Goal: Communication & Community: Answer question/provide support

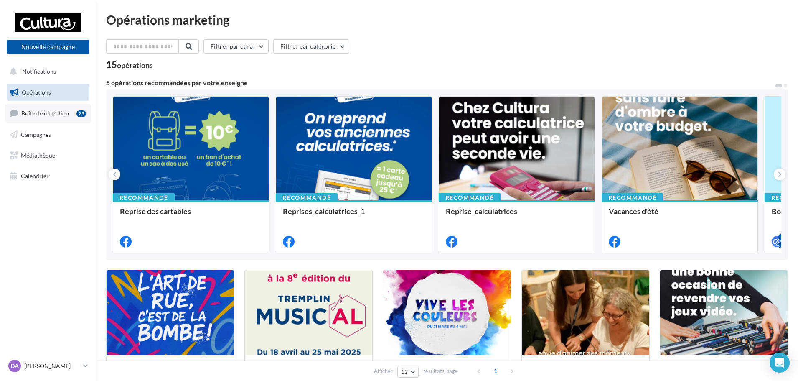
click at [51, 116] on span "Boîte de réception" at bounding box center [45, 112] width 48 height 7
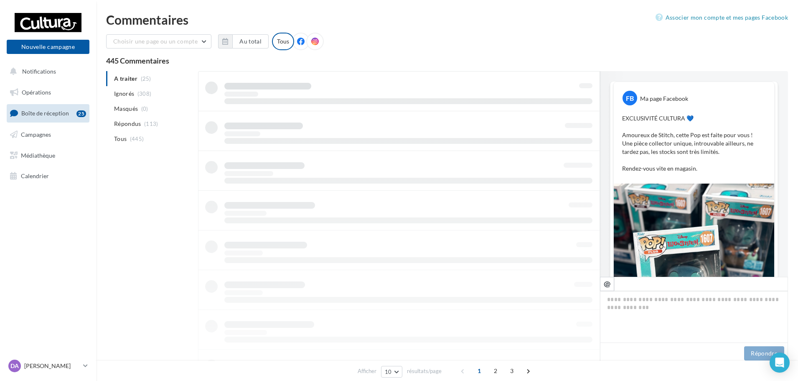
scroll to position [257, 0]
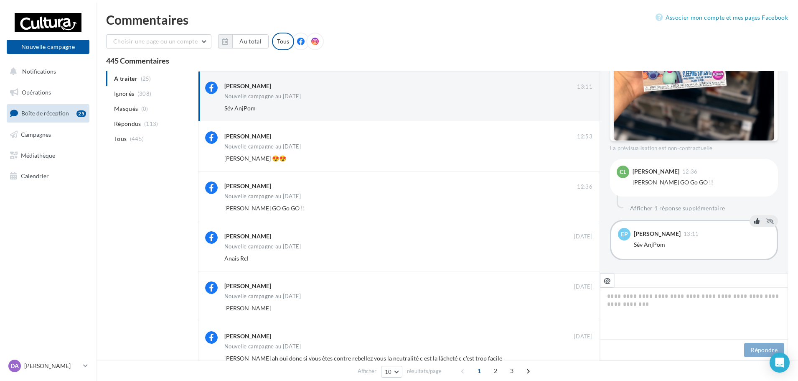
click at [754, 221] on icon at bounding box center [757, 221] width 6 height 6
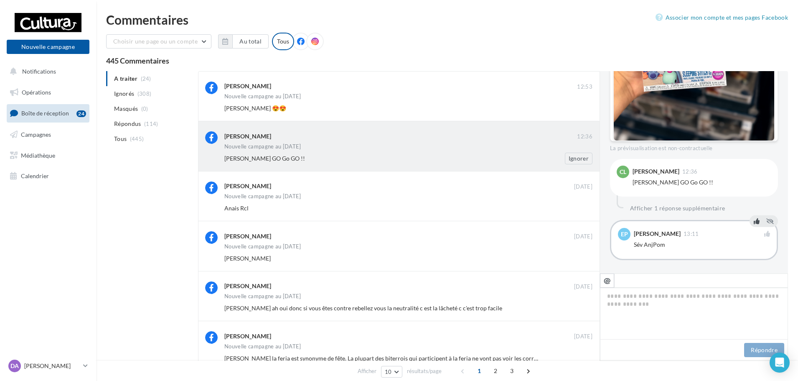
click at [265, 160] on span "Vinciane Chsnl GO Go GO !!" at bounding box center [264, 158] width 81 height 7
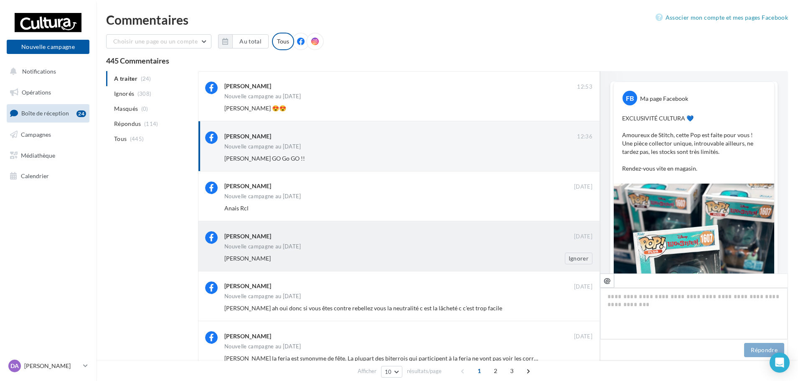
scroll to position [254, 0]
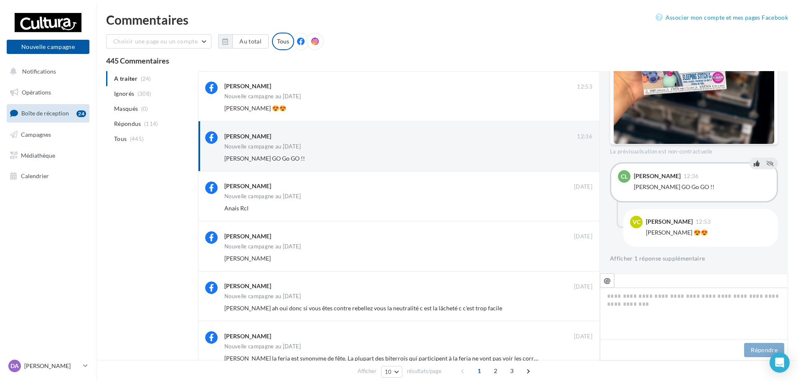
click at [754, 164] on icon at bounding box center [757, 163] width 6 height 6
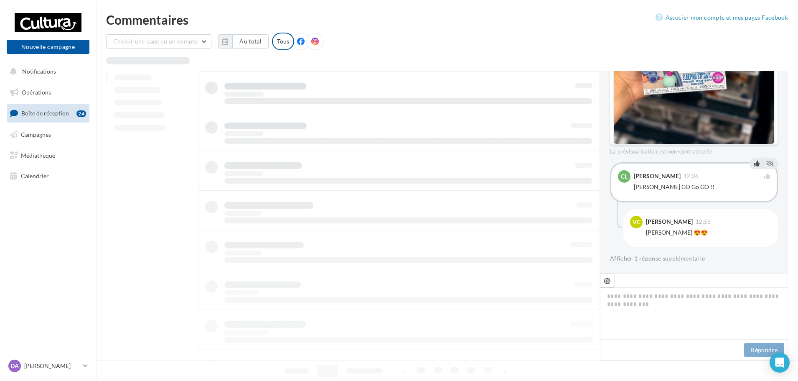
click at [342, 261] on div at bounding box center [399, 269] width 402 height 397
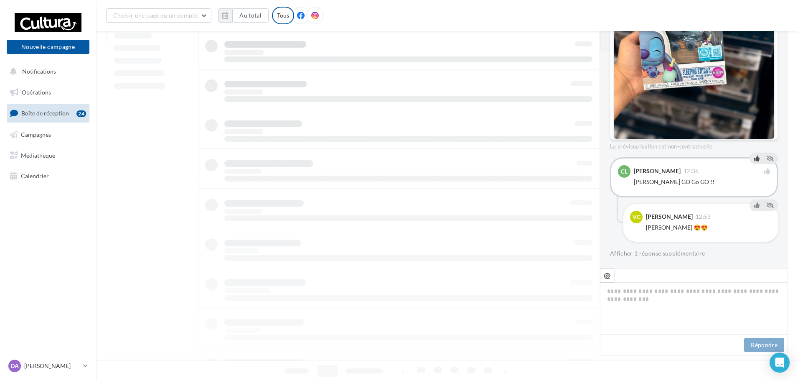
scroll to position [219, 0]
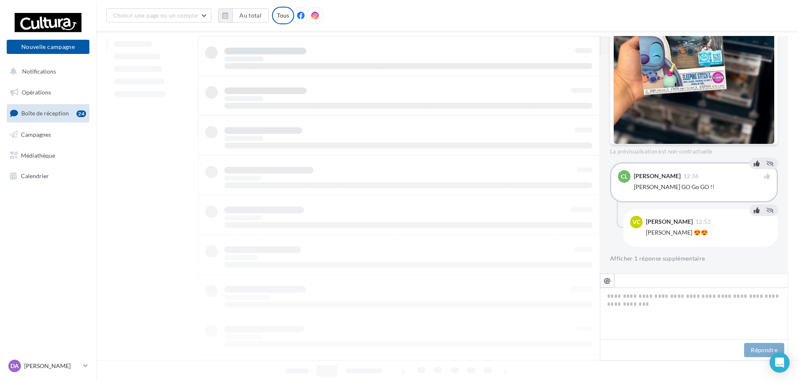
click at [754, 212] on icon at bounding box center [757, 210] width 6 height 6
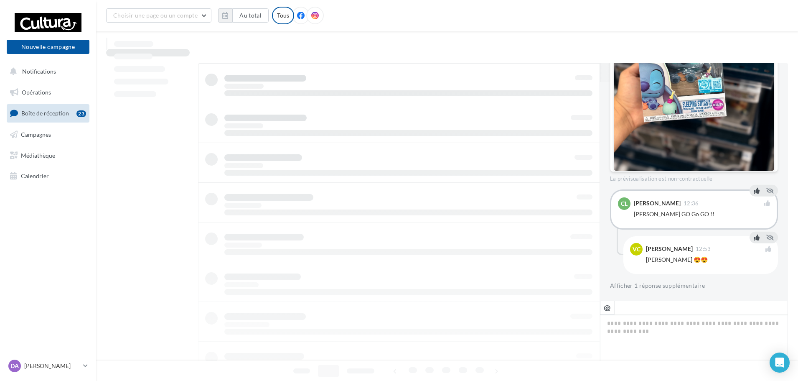
scroll to position [0, 0]
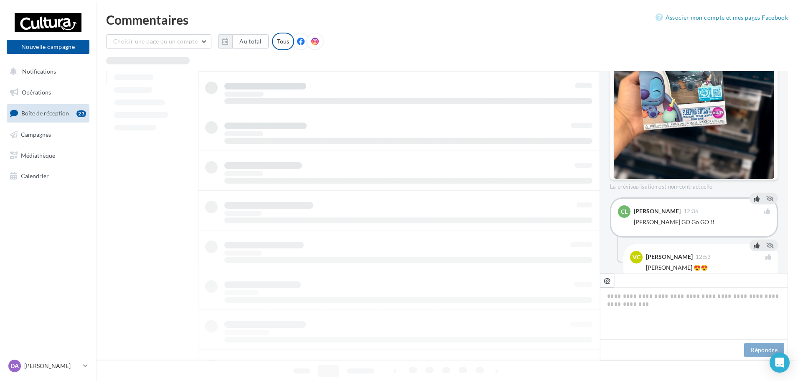
click at [61, 113] on span "Boîte de réception" at bounding box center [45, 112] width 48 height 7
click at [39, 135] on span "Campagnes" at bounding box center [36, 134] width 30 height 7
click at [41, 117] on span "Boîte de réception" at bounding box center [45, 112] width 48 height 7
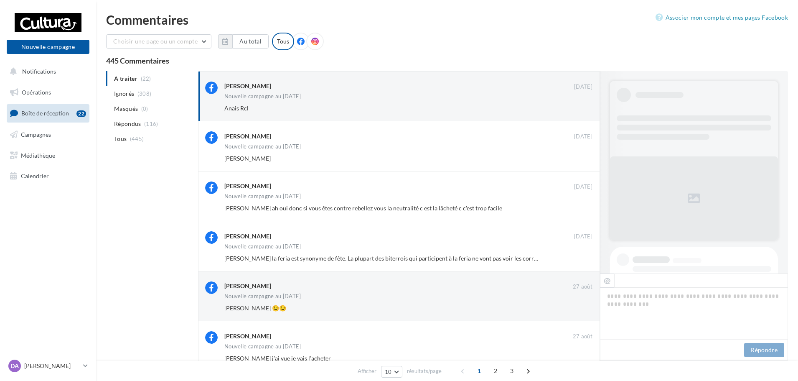
scroll to position [252, 0]
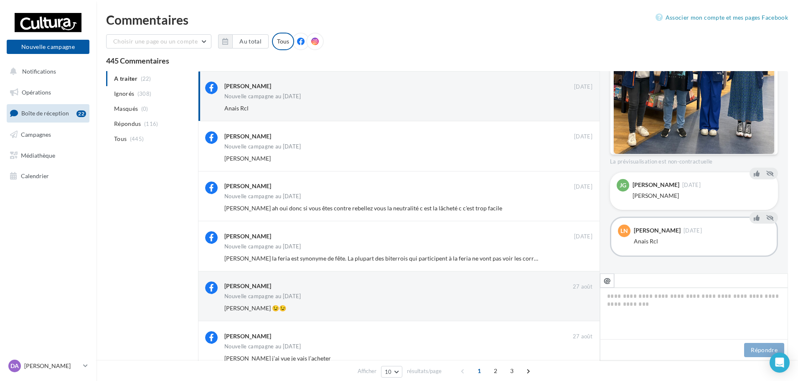
click at [746, 178] on div "JG Justine Grasset 13 sept. Geneviève Grasset" at bounding box center [694, 191] width 168 height 38
click at [754, 173] on icon at bounding box center [757, 174] width 6 height 6
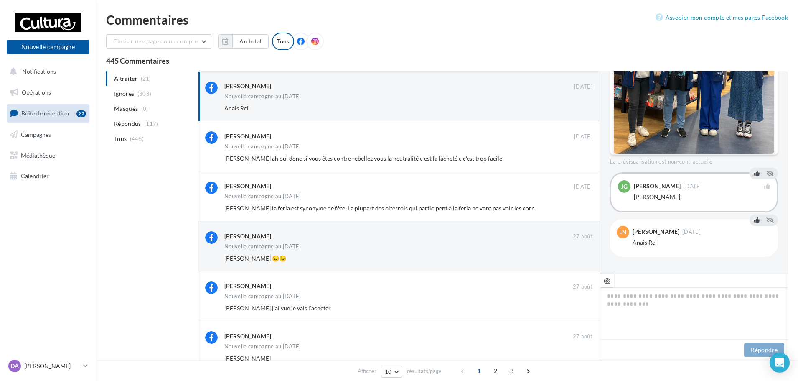
click at [754, 220] on icon at bounding box center [757, 220] width 6 height 6
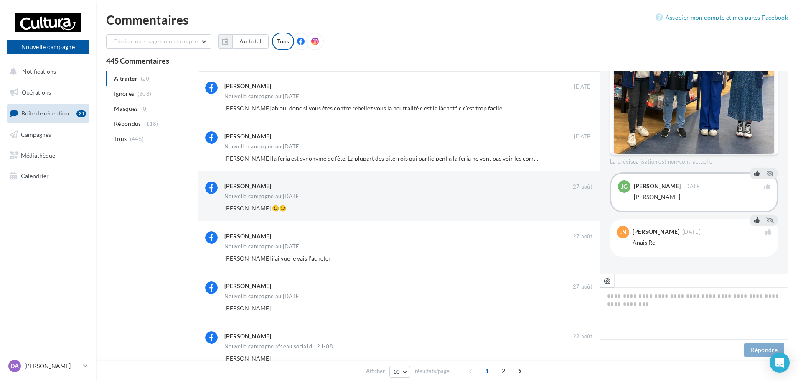
click at [130, 79] on ul "A traiter (20) Ignorés (308) Masqués (0) Répondus (118) Tous (445)" at bounding box center [150, 108] width 89 height 75
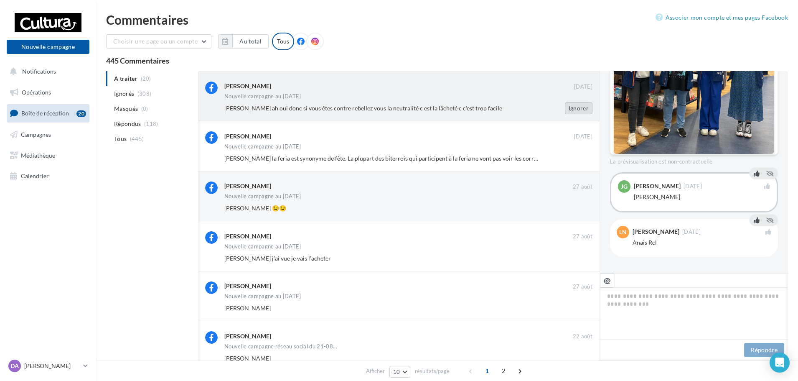
click at [578, 107] on button "Ignorer" at bounding box center [579, 108] width 28 height 12
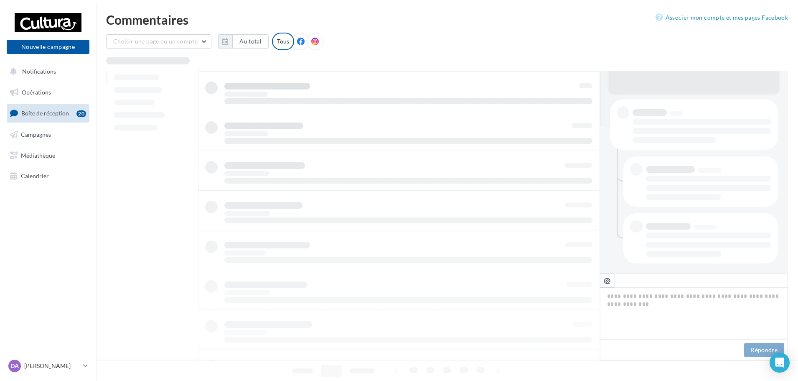
scroll to position [147, 0]
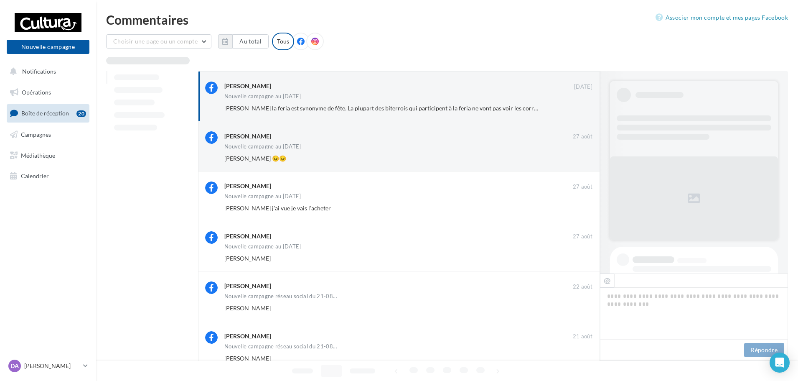
click at [578, 109] on button "Ignorer" at bounding box center [579, 108] width 28 height 12
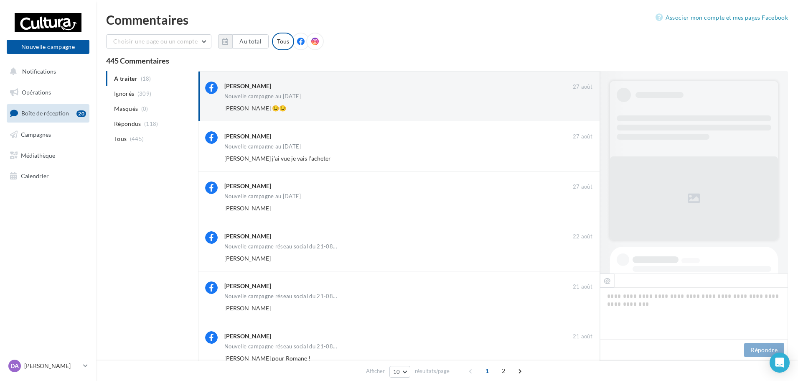
click at [578, 109] on button "Ignorer" at bounding box center [579, 108] width 28 height 12
click at [577, 107] on button "Ignorer" at bounding box center [579, 108] width 28 height 12
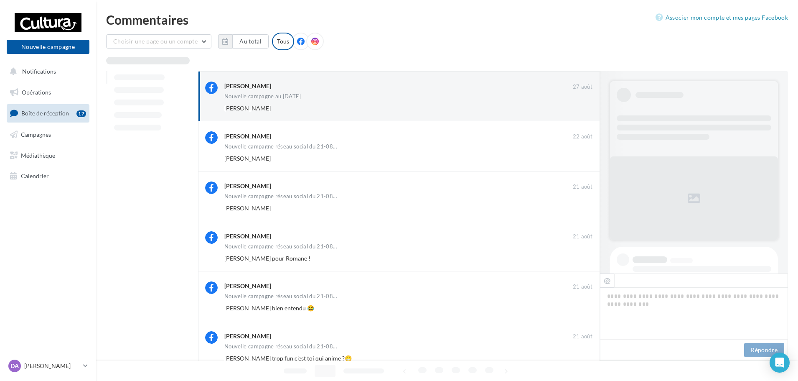
click at [576, 112] on button "Ignorer" at bounding box center [579, 108] width 28 height 12
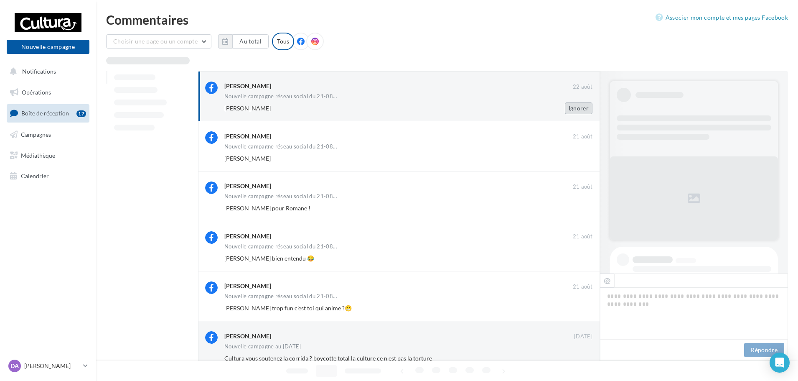
click at [576, 109] on button "Ignorer" at bounding box center [579, 108] width 28 height 12
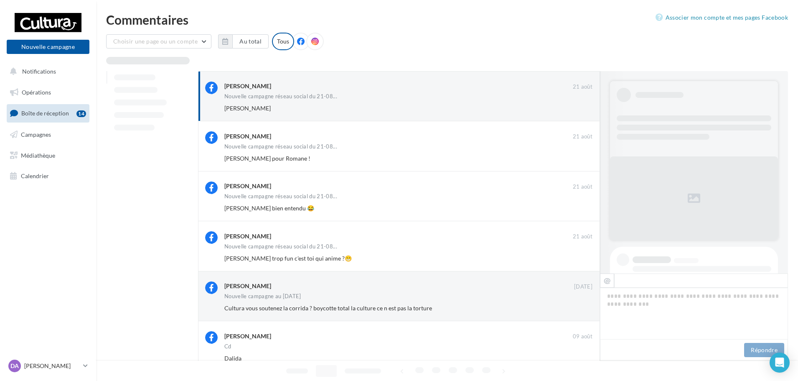
click at [575, 108] on button "Ignorer" at bounding box center [579, 108] width 28 height 12
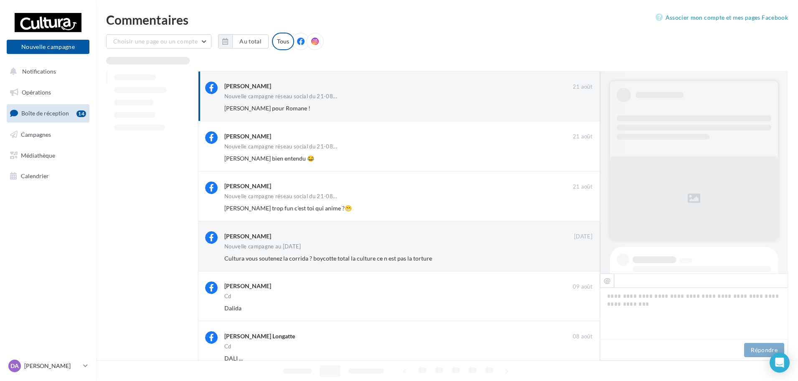
click at [575, 108] on button "Ignorer" at bounding box center [579, 108] width 28 height 12
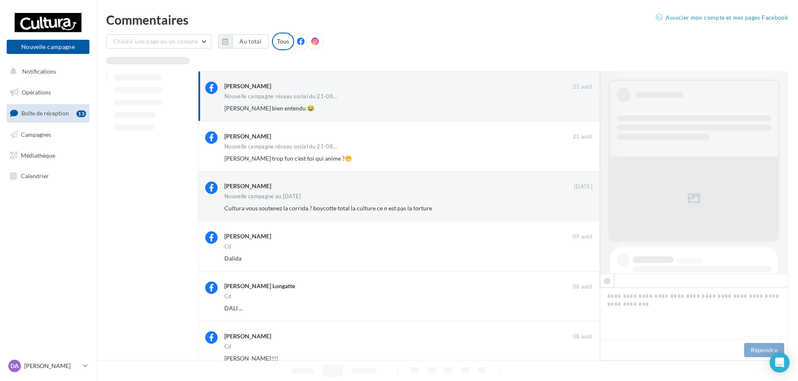
click at [576, 108] on button "Ignorer" at bounding box center [579, 108] width 28 height 12
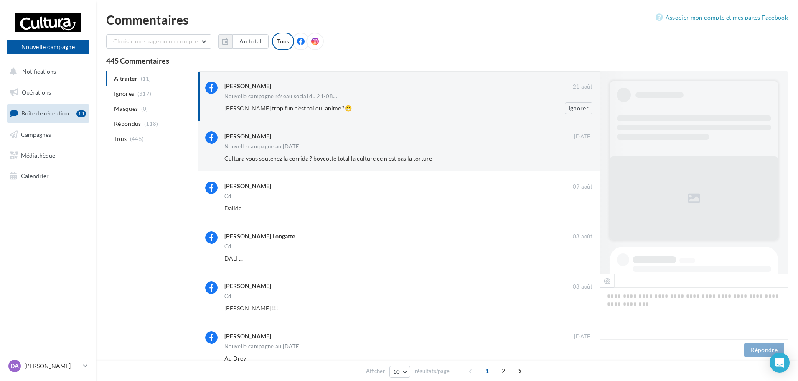
click at [322, 106] on span "Matthieu Horgnies trop fun c'est toi qui anime ?😁" at bounding box center [287, 107] width 127 height 7
click at [571, 106] on button "Ignorer" at bounding box center [579, 108] width 28 height 12
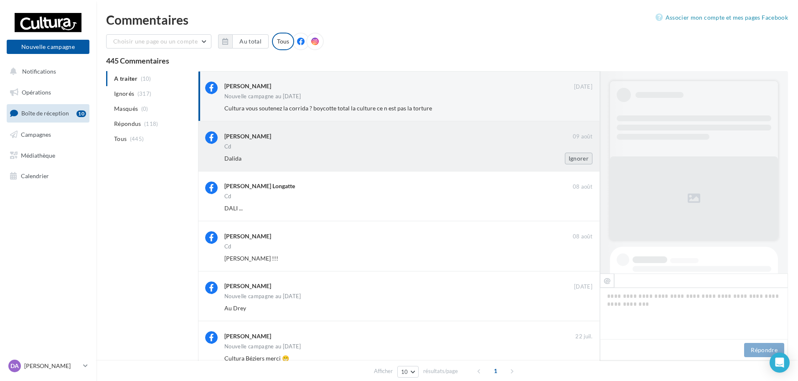
click at [582, 157] on button "Ignorer" at bounding box center [579, 159] width 28 height 12
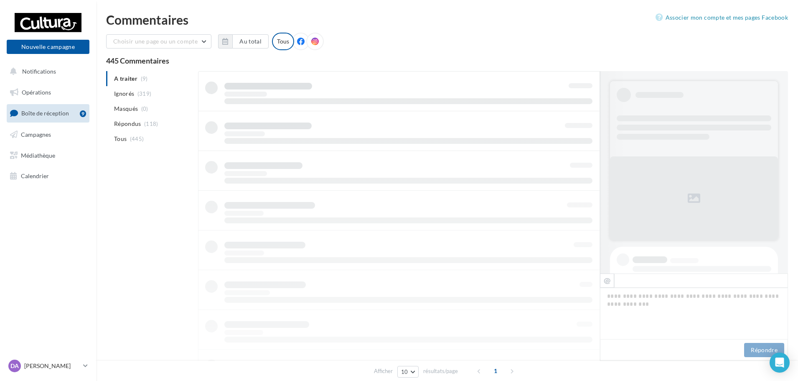
scroll to position [0, 0]
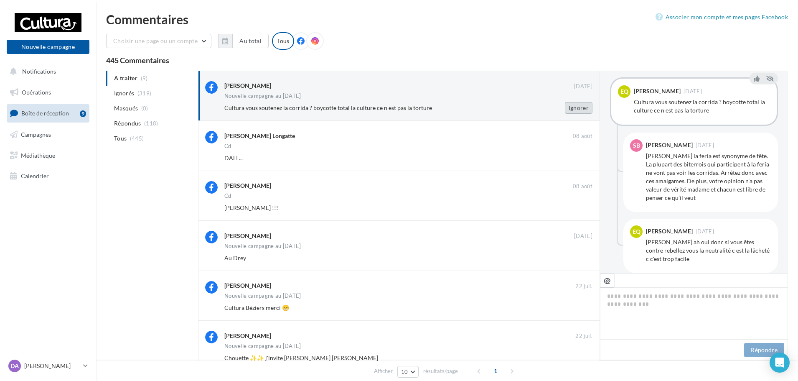
click at [580, 109] on button "Ignorer" at bounding box center [579, 108] width 28 height 12
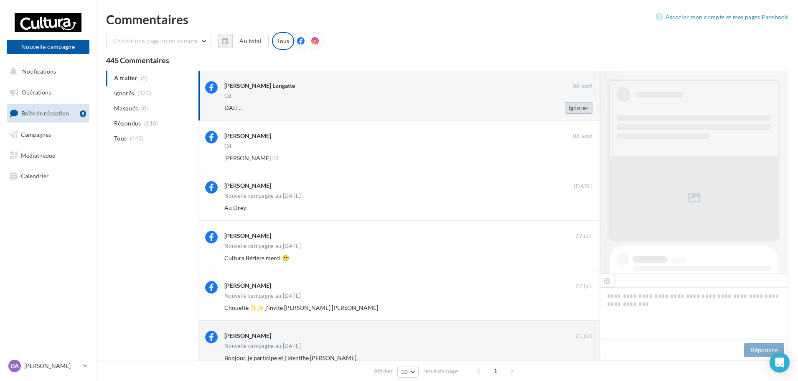
click at [579, 106] on button "Ignorer" at bounding box center [579, 108] width 28 height 12
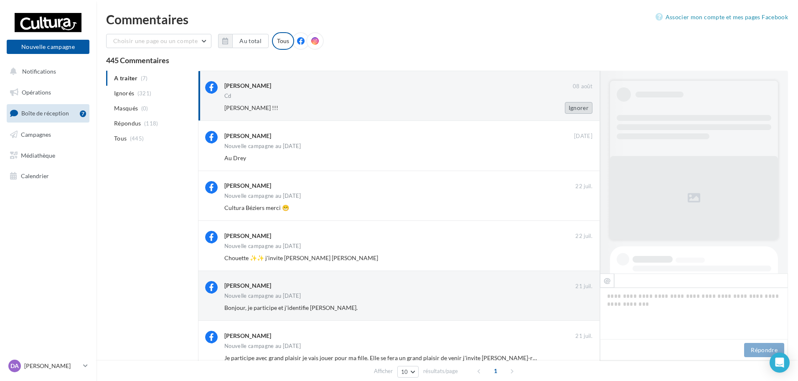
click at [573, 106] on button "Ignorer" at bounding box center [579, 108] width 28 height 12
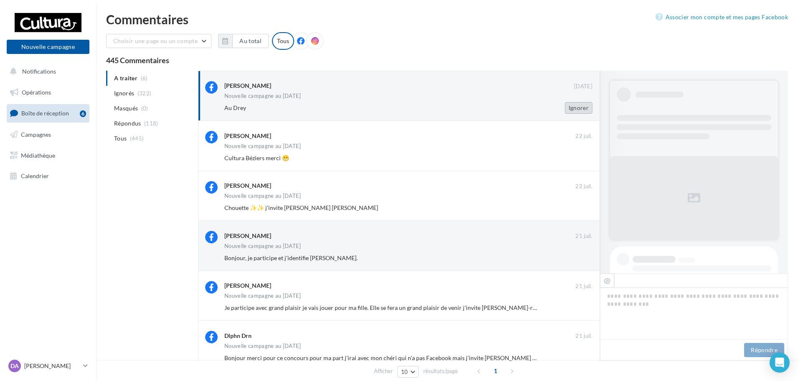
click at [573, 111] on button "Ignorer" at bounding box center [579, 108] width 28 height 12
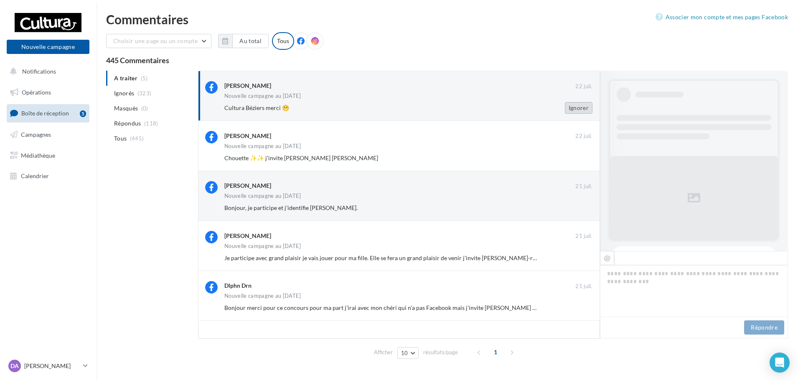
click at [576, 113] on button "Ignorer" at bounding box center [579, 108] width 28 height 12
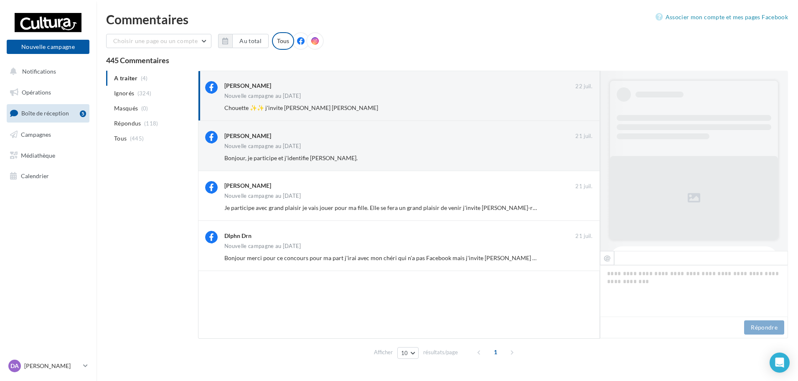
click at [574, 112] on button "Ignorer" at bounding box center [579, 108] width 28 height 12
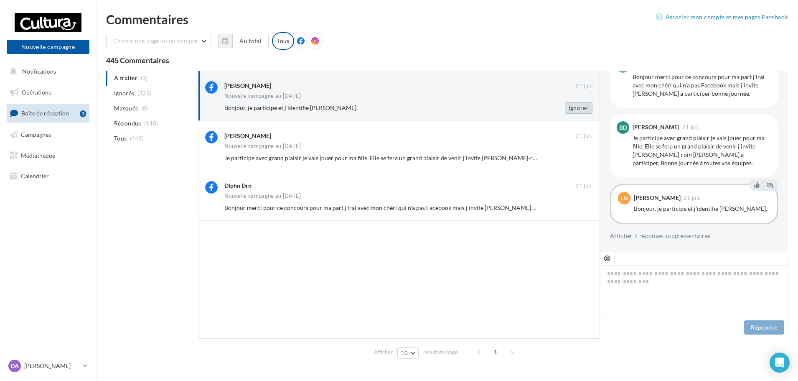
click at [573, 111] on button "Ignorer" at bounding box center [579, 108] width 28 height 12
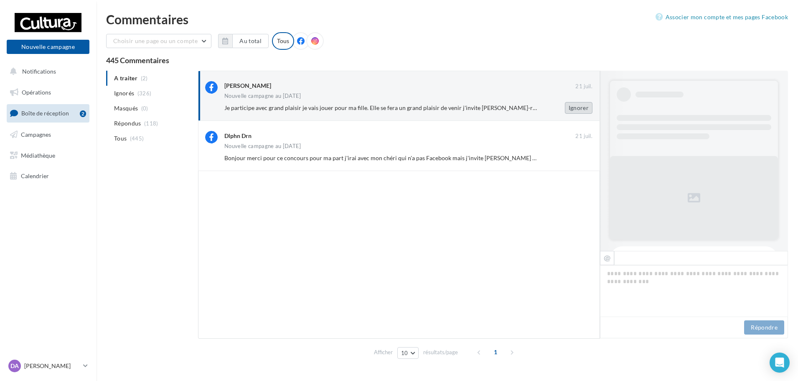
click at [575, 111] on button "Ignorer" at bounding box center [579, 108] width 28 height 12
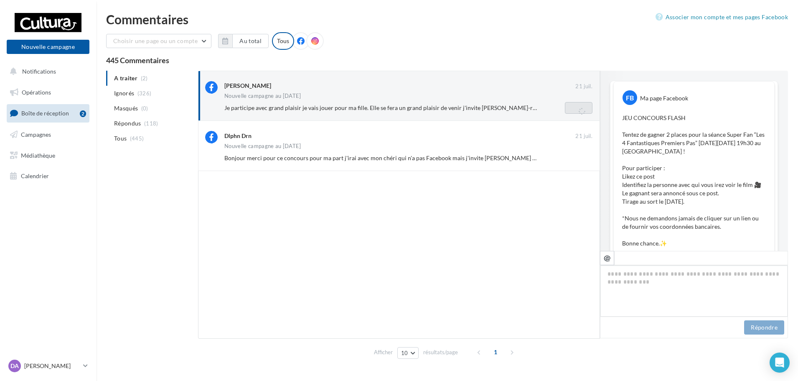
scroll to position [147, 0]
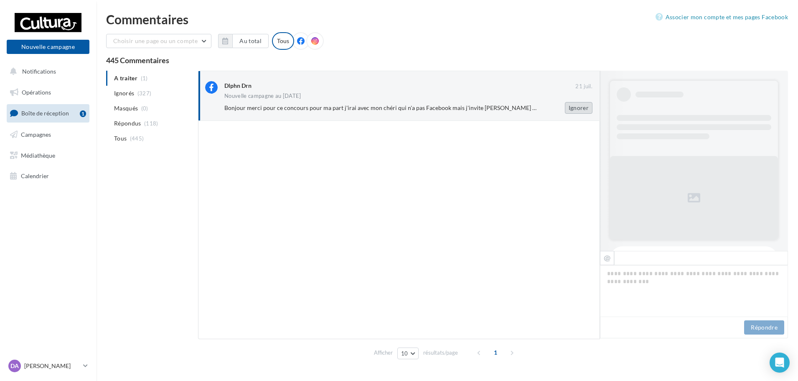
click at [575, 111] on button "Ignorer" at bounding box center [579, 108] width 28 height 12
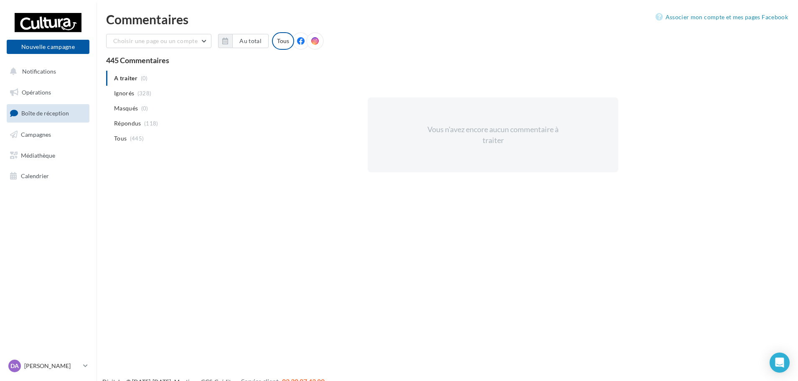
scroll to position [0, 0]
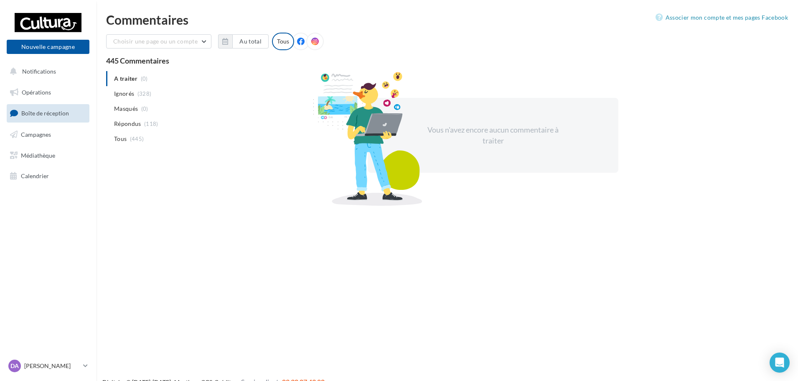
click at [61, 105] on link "Boîte de réception" at bounding box center [48, 113] width 86 height 18
